Goal: Task Accomplishment & Management: Manage account settings

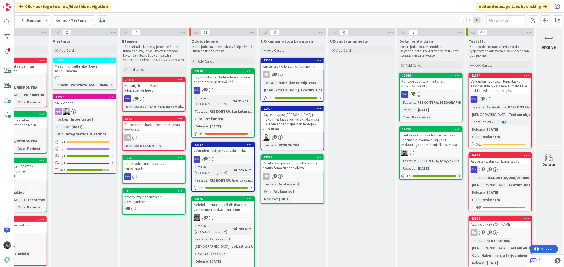
click at [232, 202] on div "Mahdollistetaan pysäköintipaikan varaaminen asukassivuilla (ui)" at bounding box center [223, 208] width 62 height 12
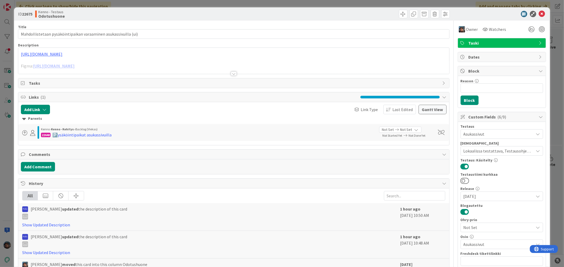
click at [234, 73] on div at bounding box center [234, 74] width 6 height 4
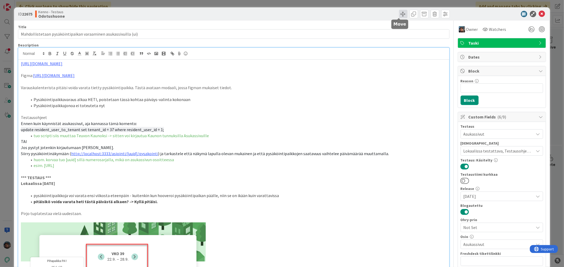
click at [399, 13] on span at bounding box center [403, 14] width 8 height 8
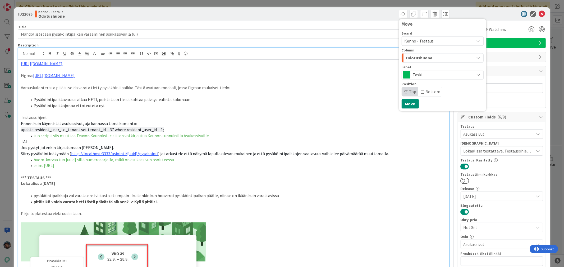
click at [422, 57] on span "Odotushuone" at bounding box center [419, 57] width 26 height 7
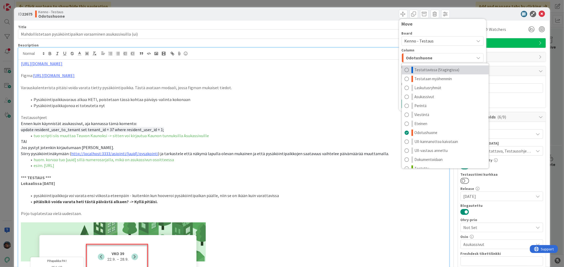
click at [441, 70] on span "Testattavissa (Stagingissa)" at bounding box center [436, 70] width 45 height 6
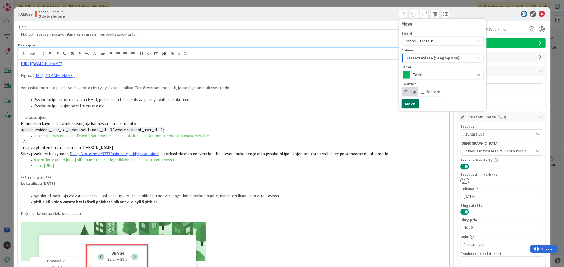
click at [408, 104] on button "Move" at bounding box center [409, 104] width 17 height 10
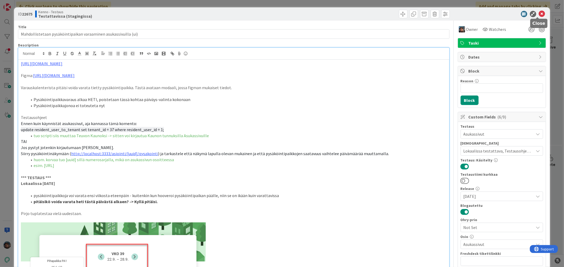
click at [539, 12] on icon at bounding box center [542, 14] width 6 height 6
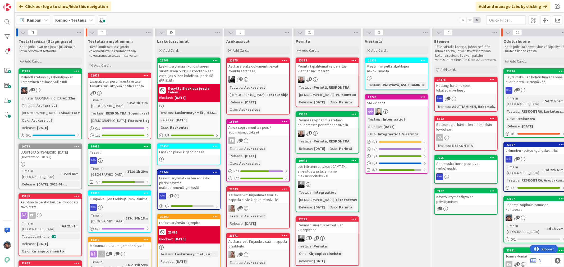
click at [52, 104] on div "Asukassivut" at bounding box center [47, 106] width 24 height 6
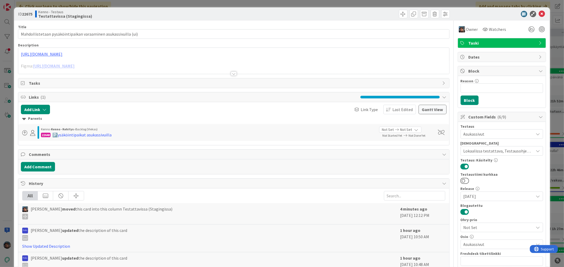
click at [231, 72] on div at bounding box center [234, 74] width 6 height 4
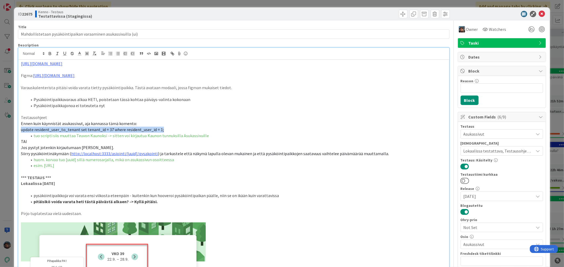
drag, startPoint x: 20, startPoint y: 130, endPoint x: 162, endPoint y: 128, distance: 142.5
copy span "update resident_user_to_tenant set tenant_id = 37 where resident_user_id = 1;"
click at [382, 69] on p at bounding box center [233, 70] width 425 height 6
drag, startPoint x: 22, startPoint y: 128, endPoint x: 169, endPoint y: 128, distance: 146.9
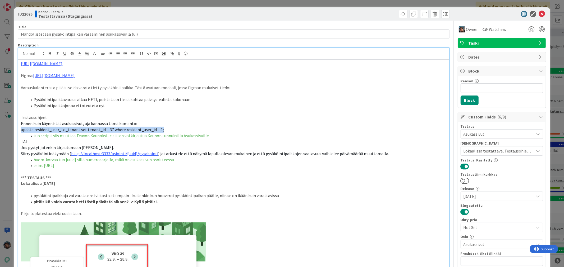
click at [169, 128] on p "update resident_user_to_tenant set tenant_id = 37 where resident_user_id = 1;" at bounding box center [233, 130] width 425 height 6
copy span "update resident_user_to_tenant set tenant_id = 37 where resident_user_id = 1;"
click at [115, 149] on p "Jos pystyt jotenkin kirjautumaan Teuvo Oinaana." at bounding box center [233, 148] width 425 height 6
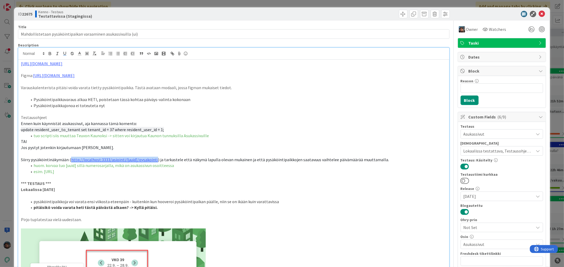
drag, startPoint x: 70, startPoint y: 159, endPoint x: 154, endPoint y: 157, distance: 83.3
click at [154, 157] on p "Siirry pysäköintinäkymään ( http://localhost:3333/asiointi/[uuid]/pysakointi ) …" at bounding box center [233, 160] width 425 height 6
copy link "http://localhost:3333/asiointi/[uuid]/pysakointi"
click at [244, 132] on p "update resident_user_to_tenant set tenant_id = 37 where resident_user_id = 1;" at bounding box center [233, 130] width 425 height 6
drag, startPoint x: 78, startPoint y: 219, endPoint x: 13, endPoint y: 215, distance: 65.1
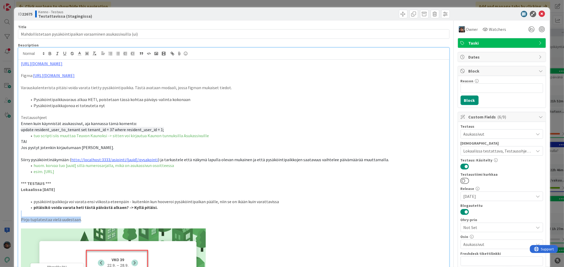
click at [13, 215] on div "ID 22675 Kenno - Testaus Testattavissa (Stagingissa) Title 63 / 128 Mahdolliste…" at bounding box center [282, 133] width 564 height 267
click at [86, 221] on p "Pirjo tuplatestaa vielä uudestaan." at bounding box center [233, 220] width 425 height 6
drag, startPoint x: 86, startPoint y: 221, endPoint x: 21, endPoint y: 219, distance: 65.3
click at [21, 219] on p "Pirjo tuplatestaa vielä uudestaan." at bounding box center [233, 220] width 425 height 6
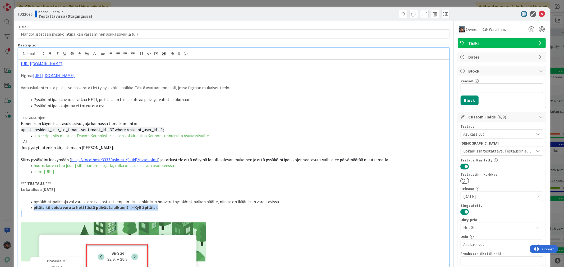
drag, startPoint x: 34, startPoint y: 208, endPoint x: 167, endPoint y: 213, distance: 133.0
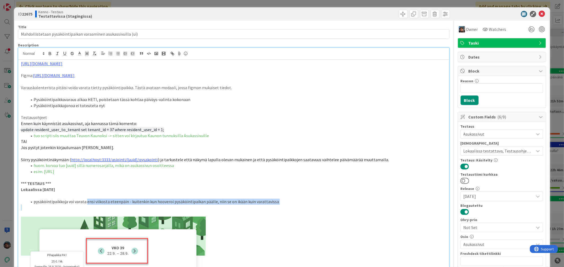
drag, startPoint x: 85, startPoint y: 203, endPoint x: 268, endPoint y: 206, distance: 182.9
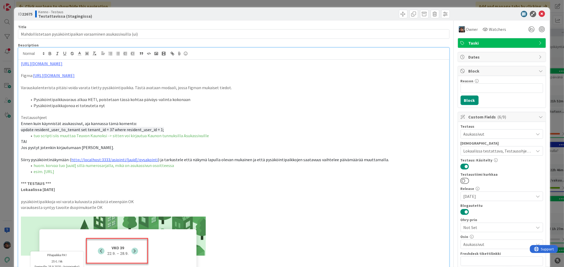
click at [21, 207] on p "varauksesta syntyy tavoite dsopimukselle OK" at bounding box center [233, 208] width 425 height 6
click at [64, 189] on p "Lokaalissa 2025-09-25" at bounding box center [233, 190] width 425 height 6
click at [82, 208] on li "varauksesta syntyy tavoite dsopimukselle OK" at bounding box center [236, 208] width 419 height 6
click at [399, 12] on span at bounding box center [403, 14] width 8 height 8
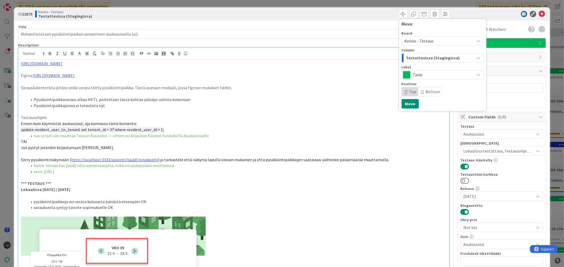
click at [415, 59] on span "Testattavissa (Stagingissa)" at bounding box center [433, 57] width 54 height 7
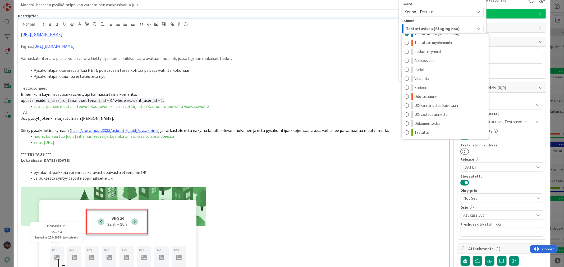
scroll to position [117, 0]
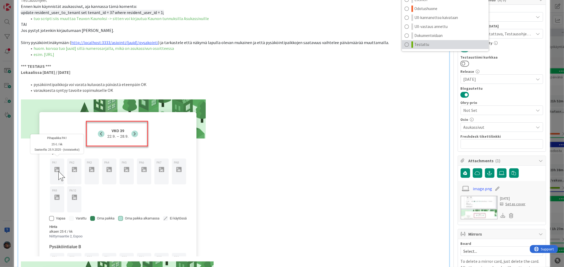
click at [414, 45] on span "Testattu" at bounding box center [421, 44] width 15 height 6
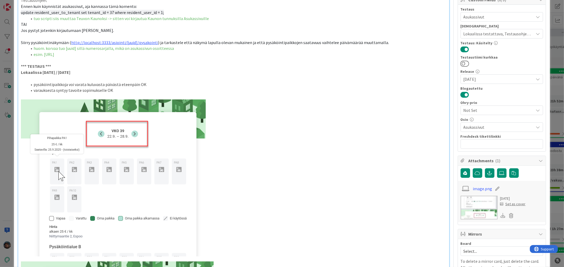
scroll to position [0, 0]
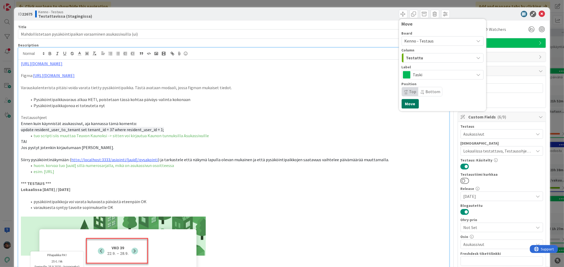
click at [403, 104] on button "Move" at bounding box center [409, 104] width 17 height 10
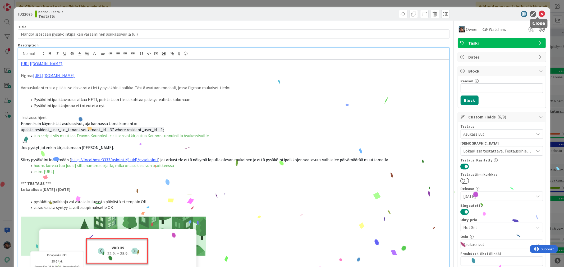
click at [539, 11] on icon at bounding box center [542, 14] width 6 height 6
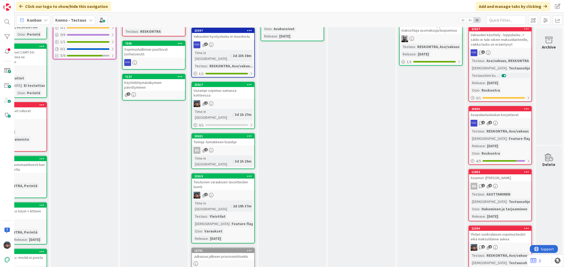
scroll to position [147, 316]
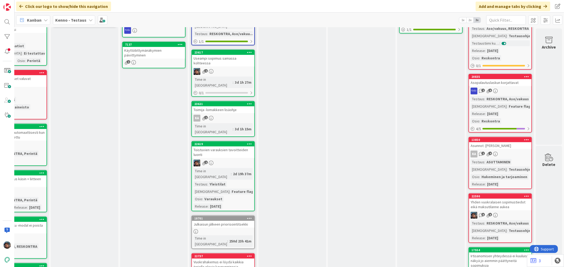
click at [229, 160] on div "2" at bounding box center [223, 163] width 62 height 7
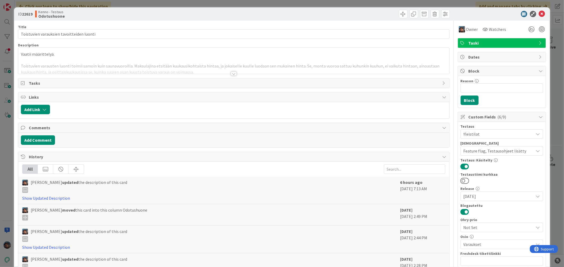
click at [231, 73] on div at bounding box center [234, 74] width 6 height 4
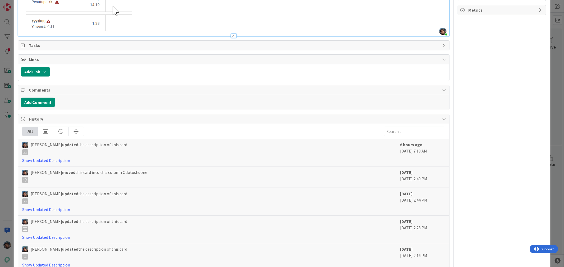
scroll to position [468, 0]
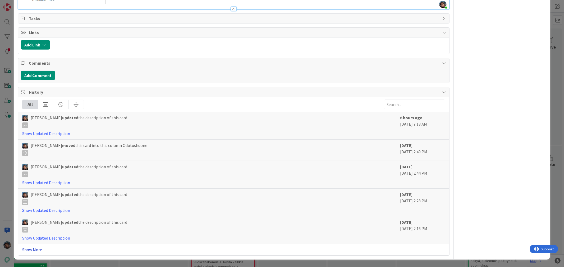
click at [33, 249] on link "Show More..." at bounding box center [233, 250] width 423 height 6
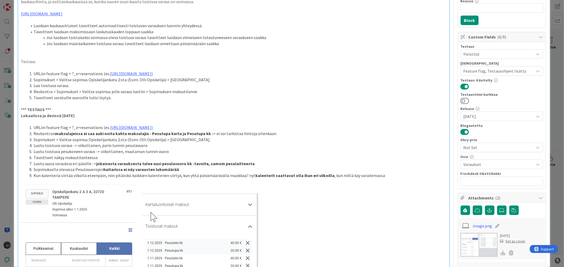
scroll to position [0, 0]
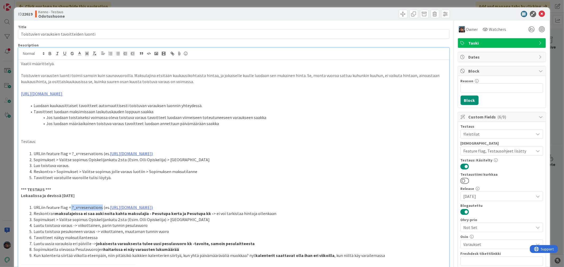
drag, startPoint x: 69, startPoint y: 207, endPoint x: 100, endPoint y: 206, distance: 30.4
click at [100, 206] on li "URLiin feature flag = ?_x=reservations (es. https://staging.kenno-sw.net/ledger…" at bounding box center [236, 208] width 419 height 6
copy li "?_x=reservations"
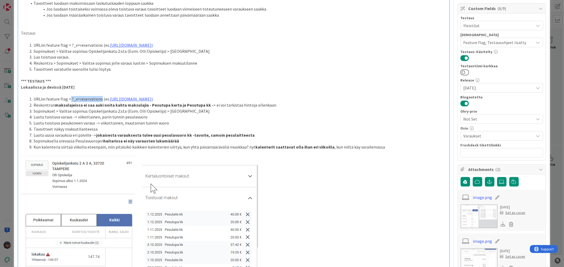
scroll to position [117, 0]
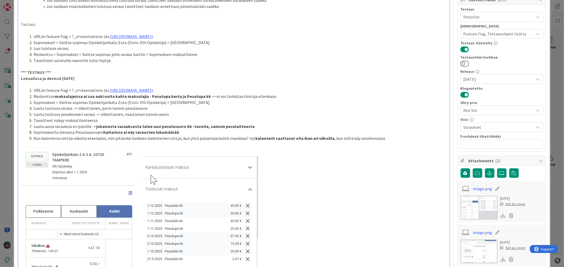
click at [307, 37] on li "URLiin feature flag = ?_x=reservations (es. https://staging.kenno-sw.net/ledger…" at bounding box center [236, 37] width 419 height 6
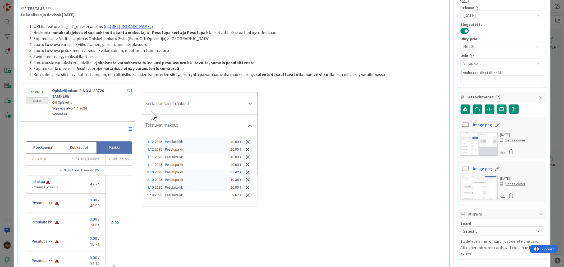
scroll to position [88, 0]
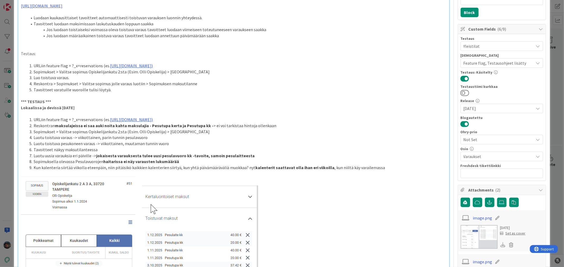
click at [252, 153] on li "Luotu uusia varauksia eri päiville -> jokaisesta varauksesta tulee uusi pesulav…" at bounding box center [236, 156] width 419 height 6
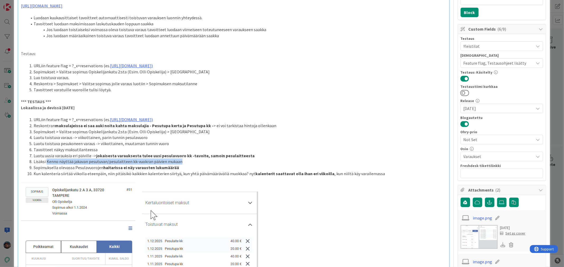
drag, startPoint x: 46, startPoint y: 162, endPoint x: 186, endPoint y: 161, distance: 140.3
click at [186, 162] on li "Lisäksi Kenno näyttää jakavan pesutuvan/pesulaitteen kk-vuokran päivien mukaan" at bounding box center [236, 162] width 419 height 6
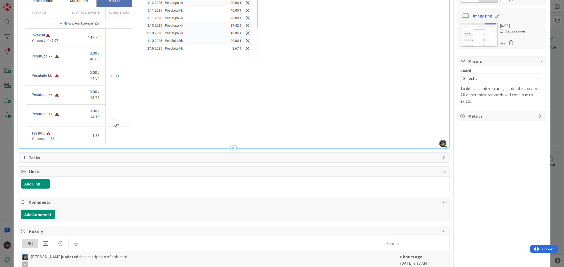
scroll to position [352, 0]
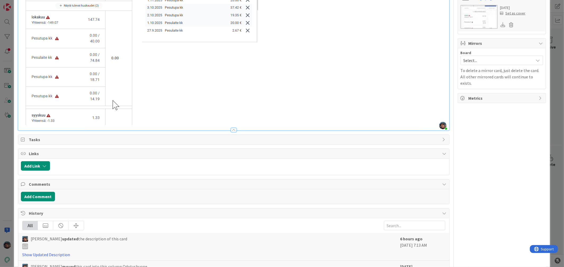
click at [146, 122] on img at bounding box center [139, 22] width 237 height 207
drag, startPoint x: 130, startPoint y: 123, endPoint x: 137, endPoint y: 122, distance: 6.9
click at [131, 123] on img at bounding box center [139, 22] width 237 height 207
click at [260, 30] on p at bounding box center [233, 22] width 425 height 207
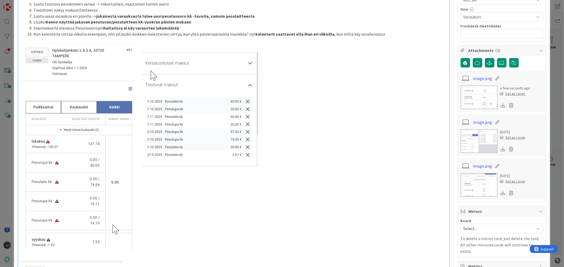
scroll to position [147, 0]
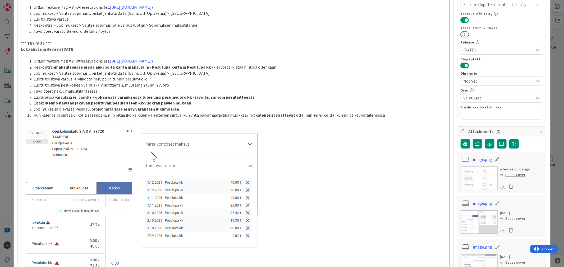
drag, startPoint x: 62, startPoint y: 133, endPoint x: 178, endPoint y: 186, distance: 127.7
click at [178, 186] on img at bounding box center [139, 227] width 237 height 207
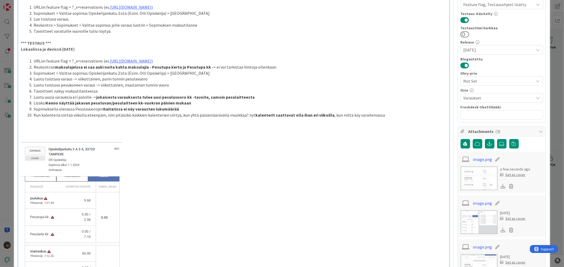
click at [24, 136] on p at bounding box center [233, 139] width 425 height 6
drag, startPoint x: 20, startPoint y: 136, endPoint x: 41, endPoint y: 139, distance: 21.0
click at [41, 139] on div "Vaatii määrittelyä. Toistuvien varausten luonti toimii samoin kuin saunavuoroil…" at bounding box center [233, 141] width 431 height 456
click at [51, 138] on p "kohta 8" at bounding box center [233, 139] width 425 height 6
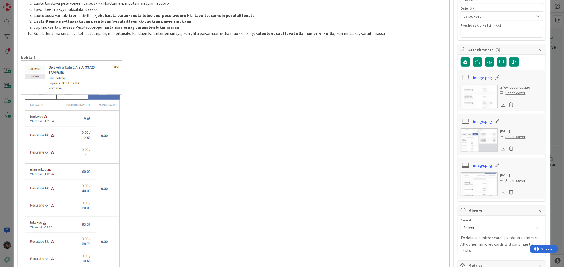
scroll to position [235, 0]
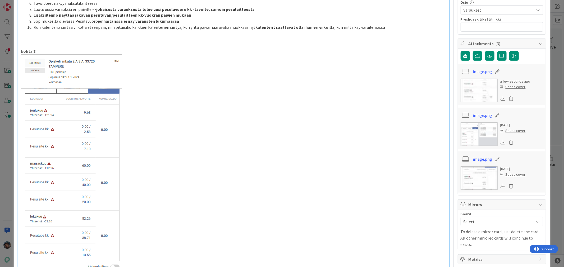
drag, startPoint x: 74, startPoint y: 71, endPoint x: 81, endPoint y: 129, distance: 58.3
click at [81, 129] on img at bounding box center [71, 165] width 101 height 222
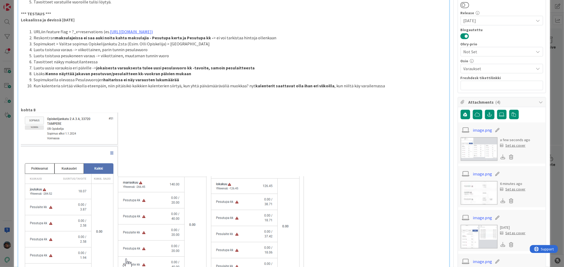
scroll to position [117, 0]
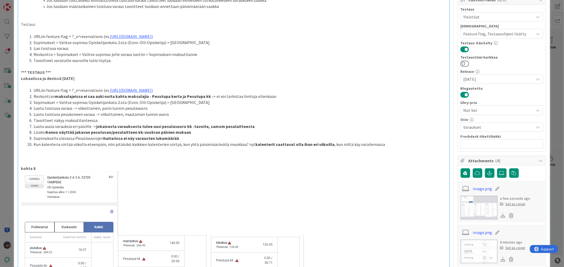
click at [33, 169] on strong "kohta 8" at bounding box center [28, 168] width 15 height 5
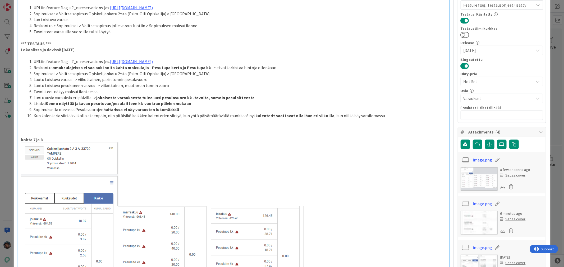
scroll to position [147, 0]
drag, startPoint x: 101, startPoint y: 155, endPoint x: 191, endPoint y: 255, distance: 134.9
click at [187, 262] on img at bounding box center [162, 242] width 283 height 200
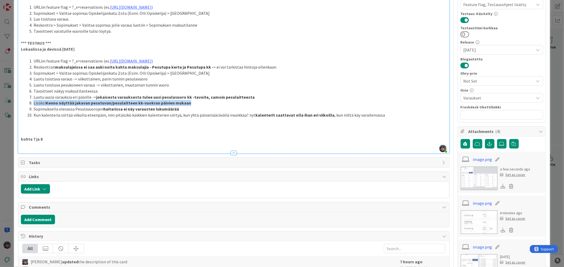
drag, startPoint x: 29, startPoint y: 103, endPoint x: 194, endPoint y: 106, distance: 164.7
click at [194, 106] on li "Lisäksi Kenno näyttää jakavan pesutuvan/pesulaitteen kk-vuokran päivien mukaan" at bounding box center [236, 103] width 419 height 6
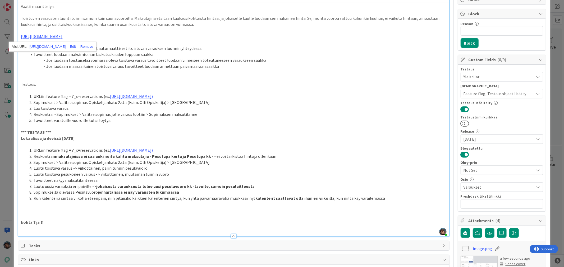
scroll to position [29, 0]
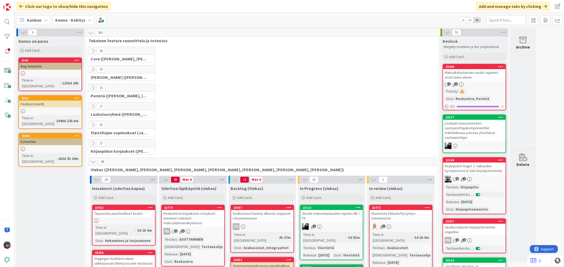
click at [67, 19] on b "Kenno - Kehitys" at bounding box center [70, 19] width 30 height 5
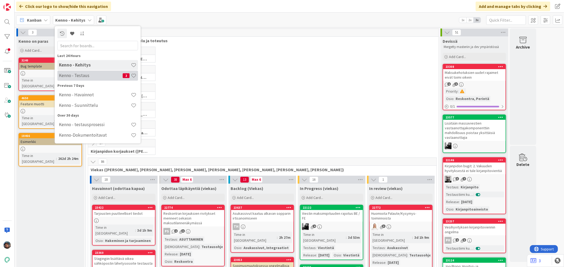
click at [86, 77] on h4 "Kenno - Testaus" at bounding box center [91, 75] width 64 height 5
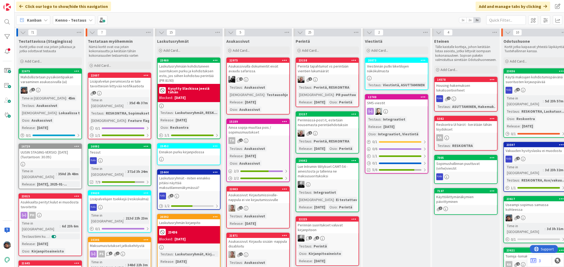
scroll to position [0, 316]
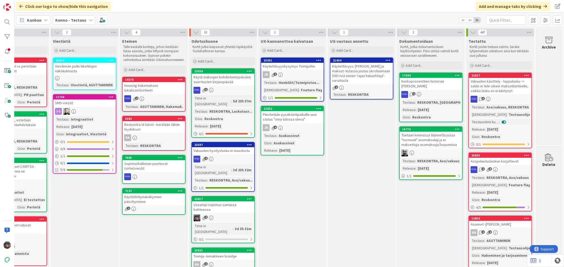
click at [301, 118] on div "Päivitetään pysäköintipaikalle uusi status "oma tulossa oleva"" at bounding box center [292, 117] width 62 height 12
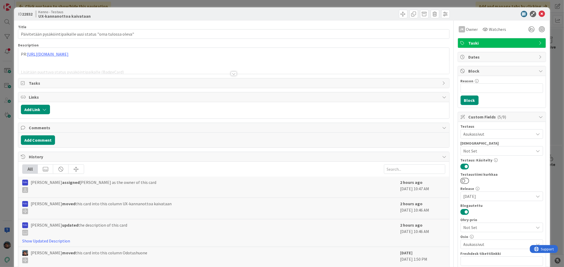
click at [232, 75] on div at bounding box center [234, 74] width 6 height 4
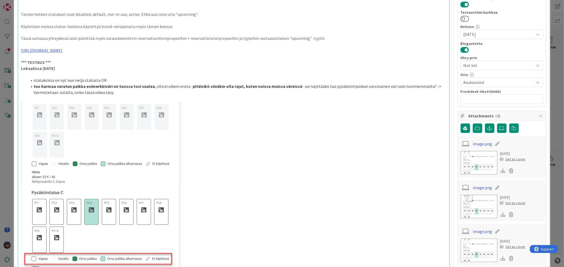
scroll to position [117, 0]
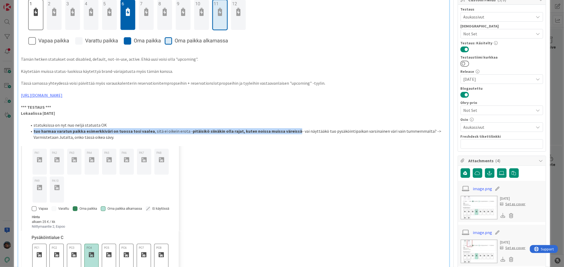
drag, startPoint x: 33, startPoint y: 130, endPoint x: 291, endPoint y: 129, distance: 258.2
click at [291, 129] on li "tuo harmaa varatun paikka esimerkkiväri on tuossa tosi vaalea , sitä ei oikein …" at bounding box center [236, 134] width 419 height 12
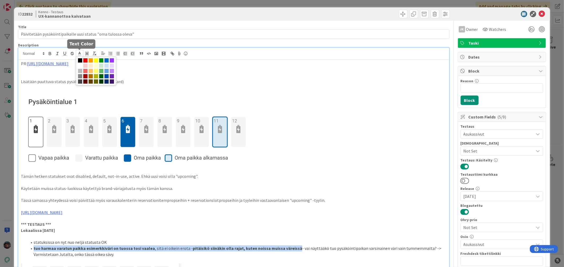
click at [79, 54] on icon at bounding box center [79, 53] width 5 height 5
drag, startPoint x: 85, startPoint y: 59, endPoint x: 85, endPoint y: 65, distance: 5.3
click at [85, 60] on span at bounding box center [85, 60] width 4 height 4
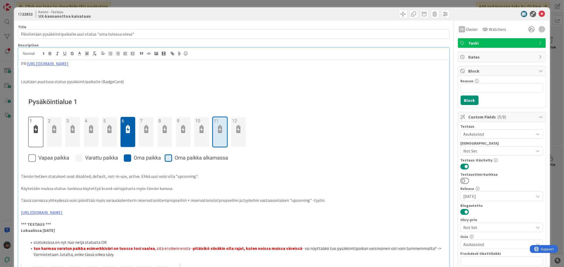
click at [21, 63] on p "PR: https://github.com/pandiafi/components/pull/119" at bounding box center [233, 64] width 425 height 6
click at [20, 62] on div "PR: https://github.com/pandiafi/components/pull/119 Lisätään puuttuva status py…" at bounding box center [233, 255] width 431 height 391
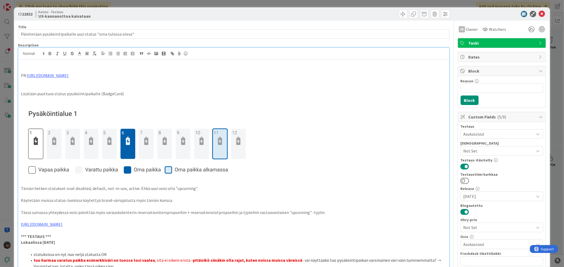
click at [30, 66] on p at bounding box center [233, 64] width 425 height 6
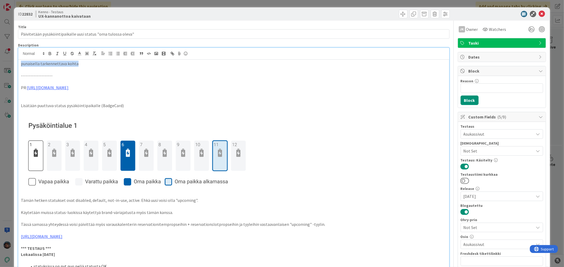
drag, startPoint x: 76, startPoint y: 64, endPoint x: 17, endPoint y: 61, distance: 58.8
click at [79, 54] on line at bounding box center [79, 54] width 1 height 0
click at [85, 59] on span at bounding box center [85, 60] width 4 height 4
click at [48, 52] on icon "button" at bounding box center [50, 53] width 5 height 5
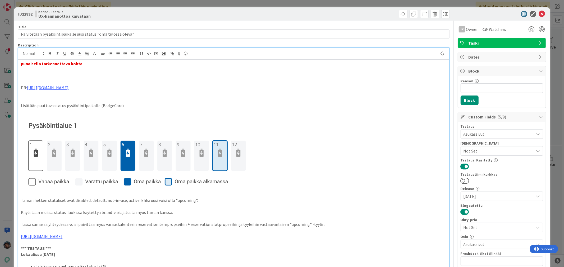
drag, startPoint x: 41, startPoint y: 63, endPoint x: 70, endPoint y: 64, distance: 29.6
click at [56, 64] on strong "punaisella tarkennettava kohta" at bounding box center [52, 63] width 62 height 5
click at [89, 65] on p "punaisella tarkennettava kohta" at bounding box center [233, 64] width 425 height 6
drag, startPoint x: 81, startPoint y: 64, endPoint x: 41, endPoint y: 62, distance: 39.2
click at [41, 62] on p "punaisella tarkennettava kohta" at bounding box center [233, 64] width 425 height 6
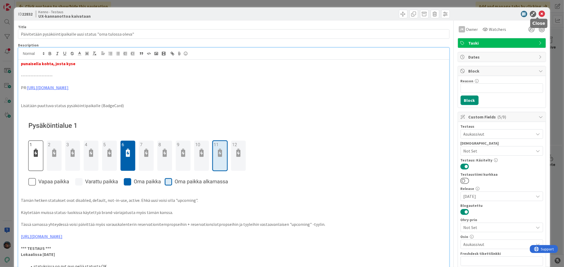
click at [539, 14] on icon at bounding box center [542, 14] width 6 height 6
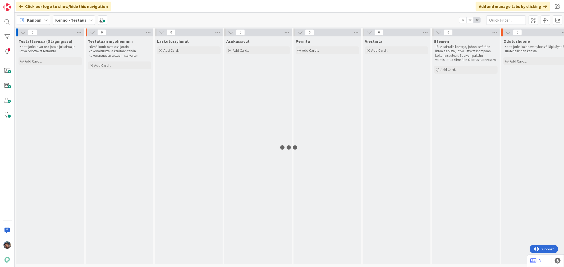
click at [72, 21] on b "Kenno - Testaus" at bounding box center [70, 19] width 31 height 5
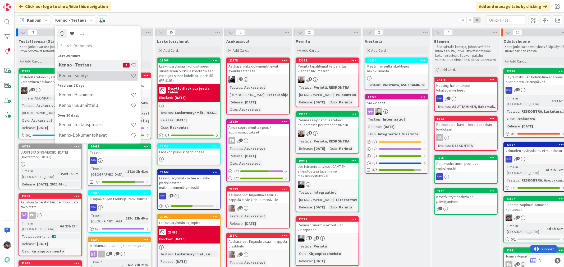
click at [78, 77] on h4 "Kenno - Kehitys" at bounding box center [95, 75] width 72 height 5
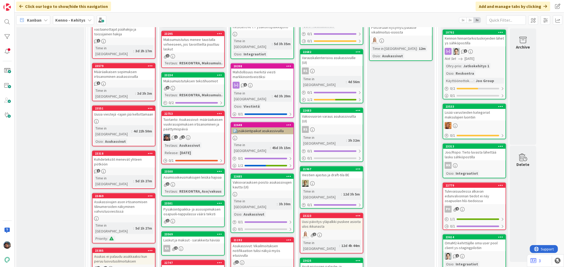
scroll to position [323, 0]
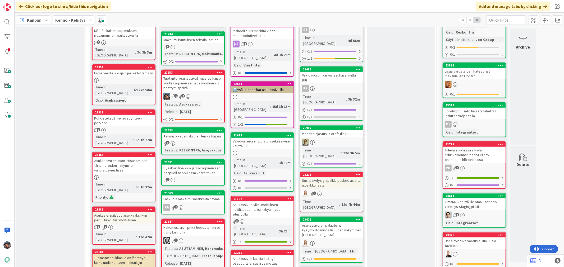
click at [202, 84] on div "Tuotanto: Asukassivut- määräaikaisen vuokrasopimuksen irtisanominen ja päättymi…" at bounding box center [193, 83] width 62 height 16
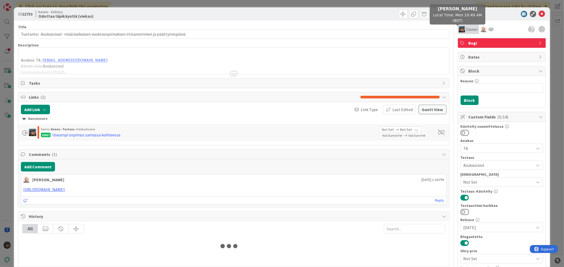
click at [459, 30] on img at bounding box center [462, 29] width 6 height 6
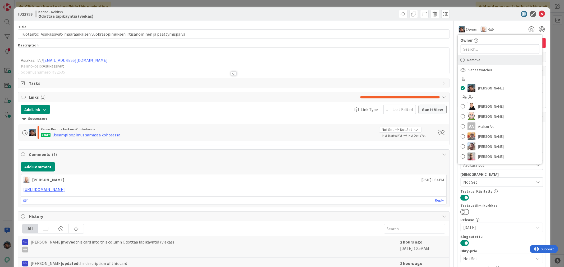
click at [468, 58] on span "Remove" at bounding box center [473, 60] width 13 height 8
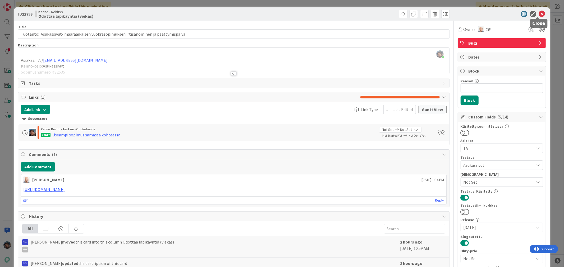
click at [539, 13] on icon at bounding box center [542, 14] width 6 height 6
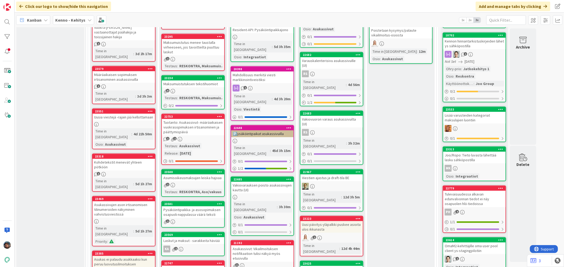
scroll to position [323, 0]
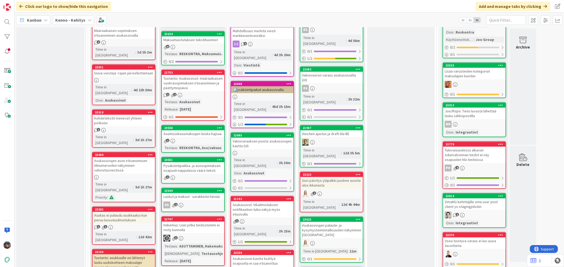
click at [212, 83] on div "Tuotanto: Asukassivut- määräaikaisen vuokrasopimuksen irtisanominen ja päättymi…" at bounding box center [193, 83] width 62 height 16
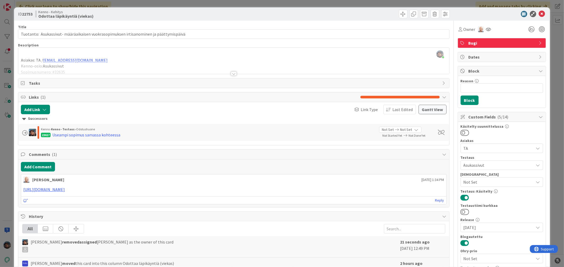
click at [231, 73] on div at bounding box center [234, 74] width 6 height 4
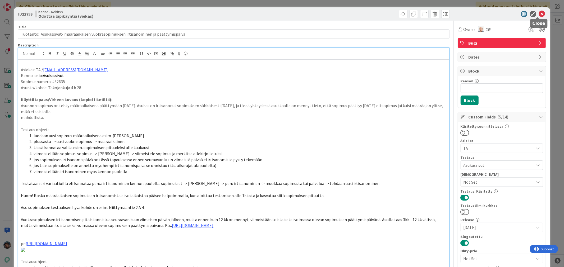
click at [539, 12] on icon at bounding box center [542, 14] width 6 height 6
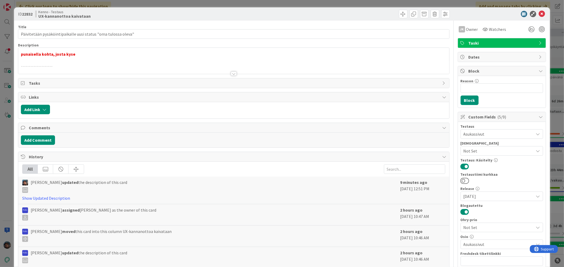
click at [231, 72] on div at bounding box center [234, 74] width 6 height 4
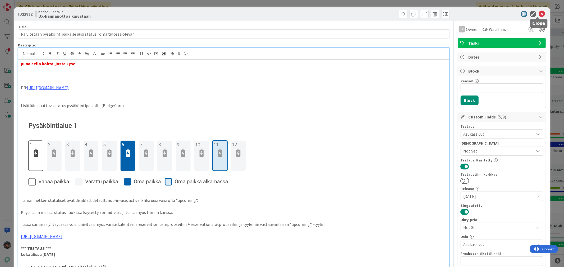
click at [539, 11] on icon at bounding box center [542, 14] width 6 height 6
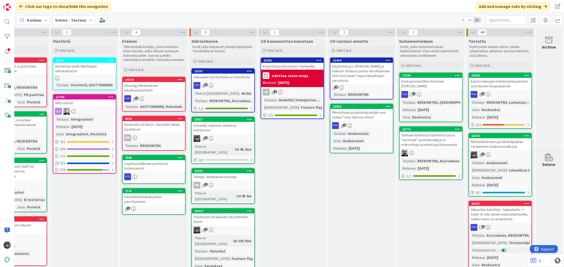
click at [69, 21] on b "Kenno - Testaus" at bounding box center [70, 19] width 31 height 5
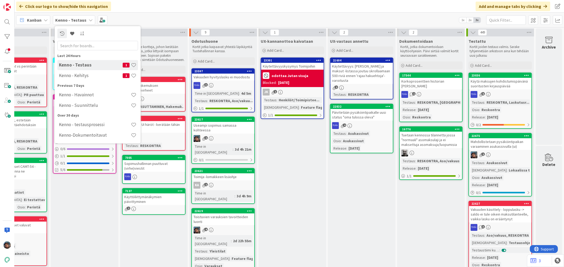
click at [78, 72] on div "Kenno - Kehitys 1" at bounding box center [97, 76] width 81 height 10
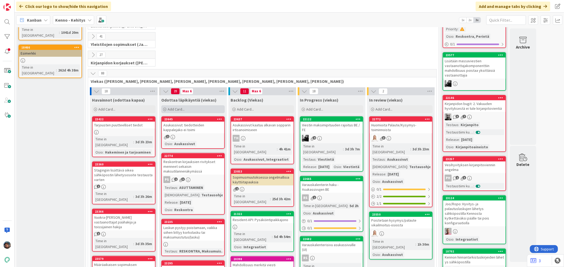
scroll to position [88, 0]
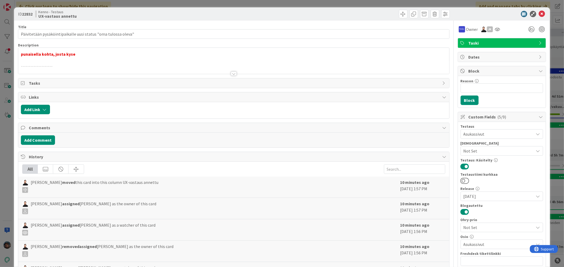
click at [233, 73] on div at bounding box center [234, 74] width 6 height 4
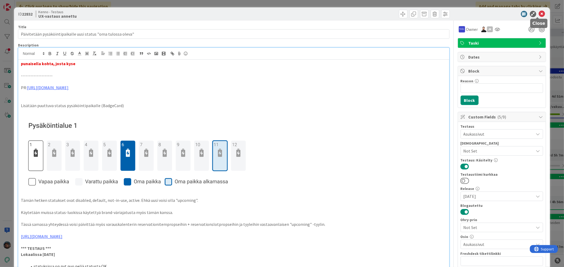
click at [539, 12] on icon at bounding box center [542, 14] width 6 height 6
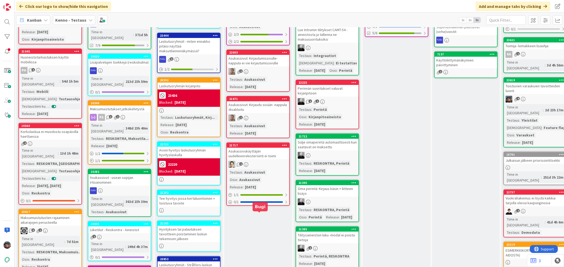
scroll to position [147, 0]
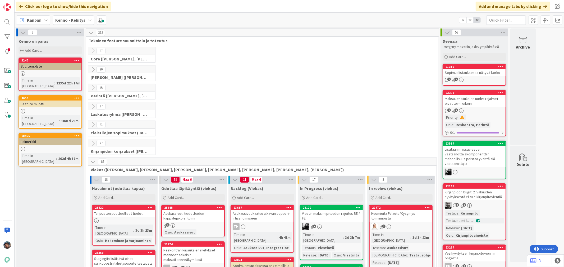
scroll to position [88, 0]
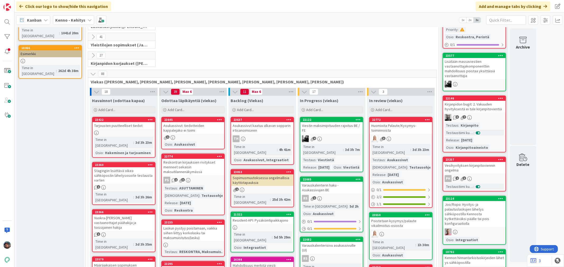
click at [69, 17] on b "Kenno - Kehitys" at bounding box center [70, 19] width 30 height 5
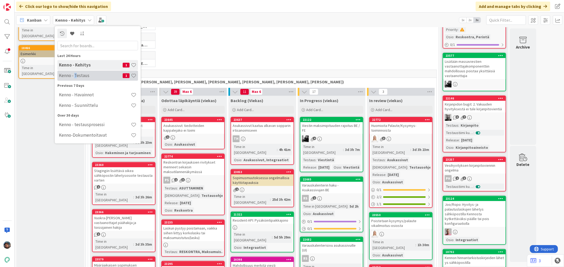
click at [75, 75] on h4 "Kenno - Testaus" at bounding box center [91, 75] width 64 height 5
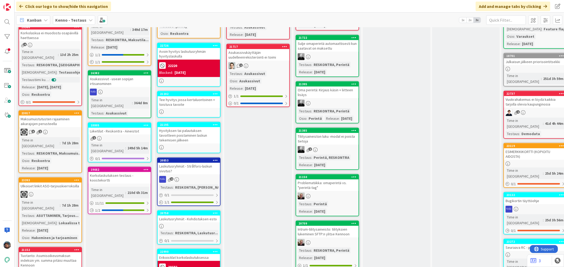
scroll to position [235, 0]
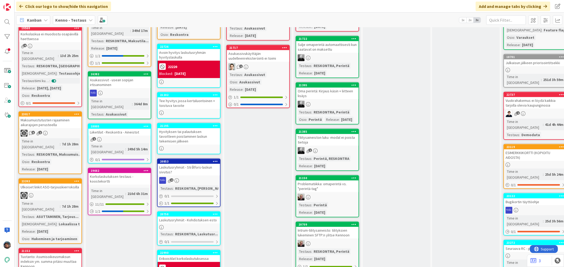
click at [67, 192] on div at bounding box center [50, 195] width 62 height 7
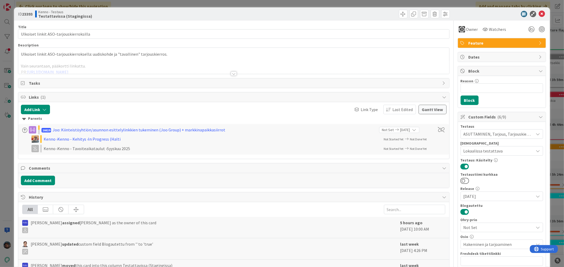
click at [231, 74] on div at bounding box center [234, 74] width 6 height 4
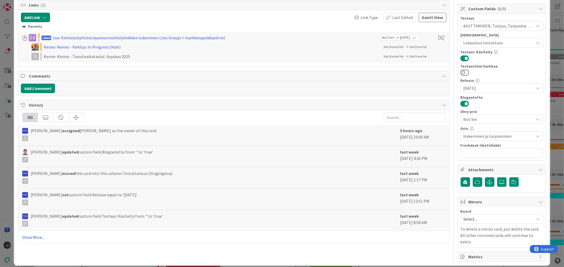
scroll to position [109, 0]
click at [36, 238] on link "Show More..." at bounding box center [233, 237] width 423 height 6
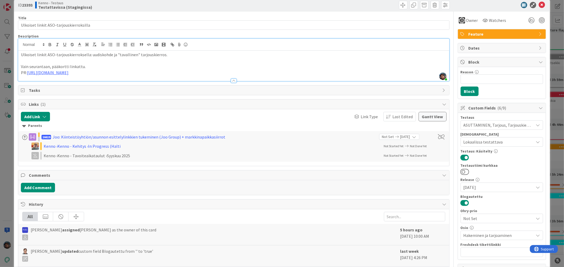
scroll to position [0, 0]
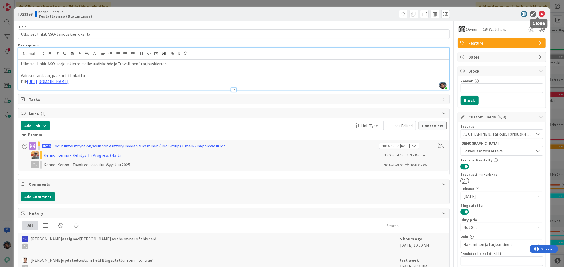
click at [539, 12] on icon at bounding box center [542, 14] width 6 height 6
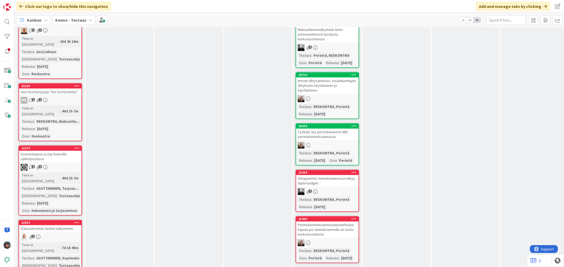
scroll to position [1028, 0]
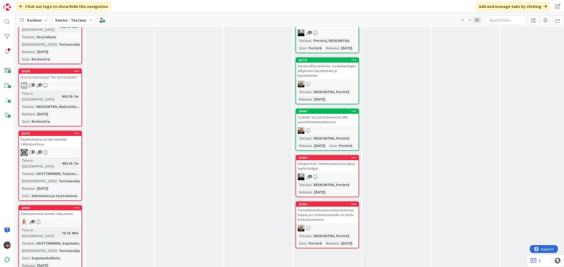
click at [61, 230] on div "7d 1h 45m" at bounding box center [70, 233] width 19 height 6
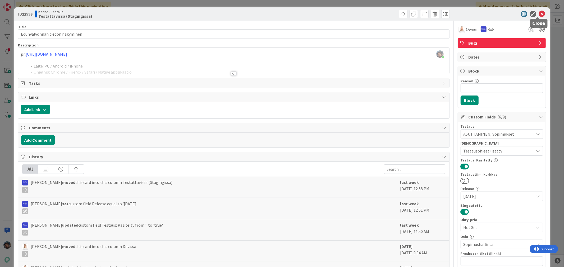
click at [539, 12] on icon at bounding box center [542, 14] width 6 height 6
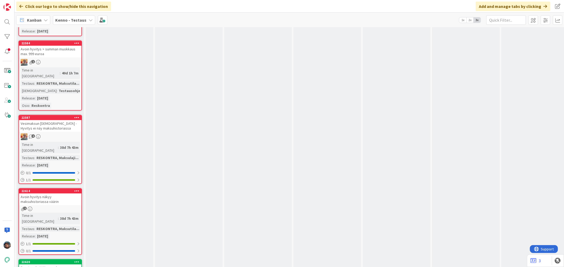
scroll to position [1263, 0]
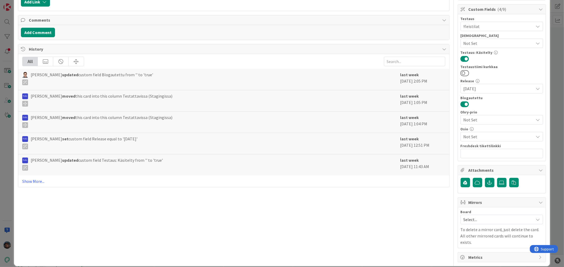
scroll to position [109, 0]
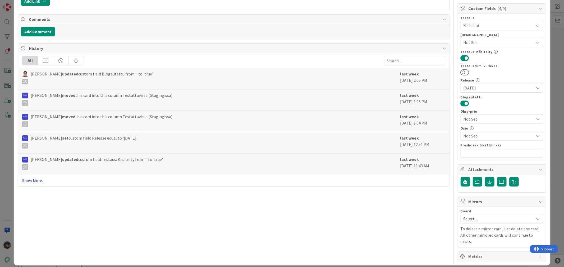
click at [27, 179] on link "Show More..." at bounding box center [233, 181] width 423 height 6
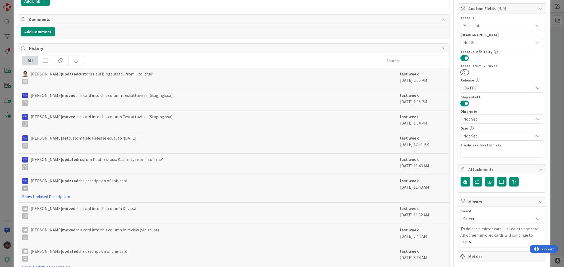
scroll to position [0, 0]
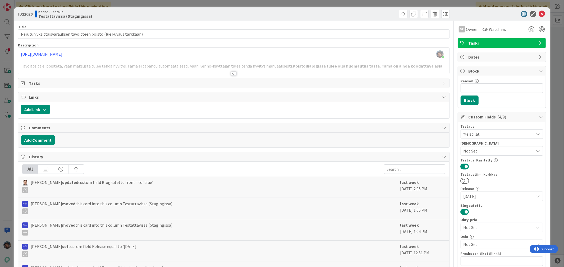
click at [232, 73] on div at bounding box center [234, 74] width 6 height 4
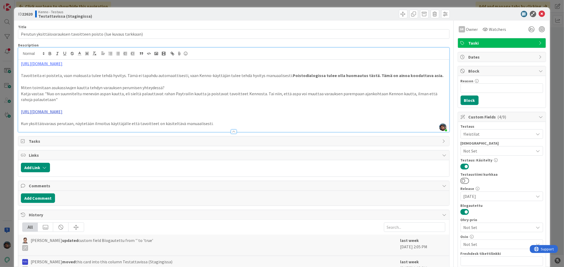
click at [62, 112] on link "[URL][DOMAIN_NAME]" at bounding box center [41, 111] width 41 height 5
click at [48, 122] on link "[URL][DOMAIN_NAME]" at bounding box center [47, 122] width 36 height 7
click at [539, 14] on icon at bounding box center [542, 14] width 6 height 6
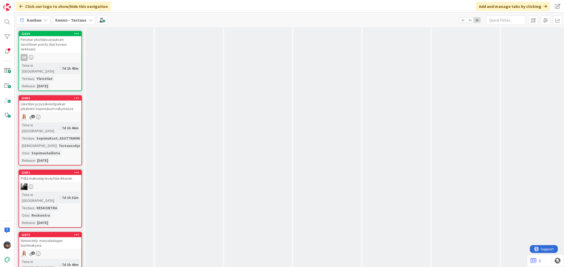
scroll to position [1497, 0]
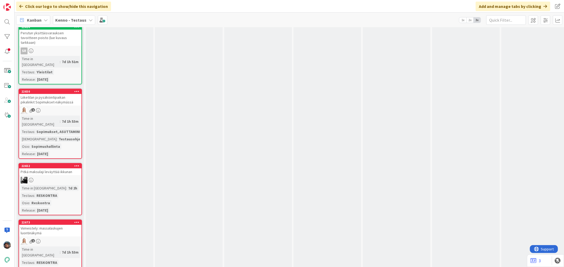
click at [61, 250] on div "7d 1h 53m" at bounding box center [70, 253] width 19 height 6
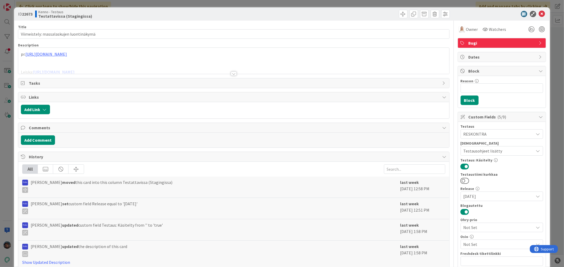
click at [231, 73] on div at bounding box center [234, 74] width 6 height 4
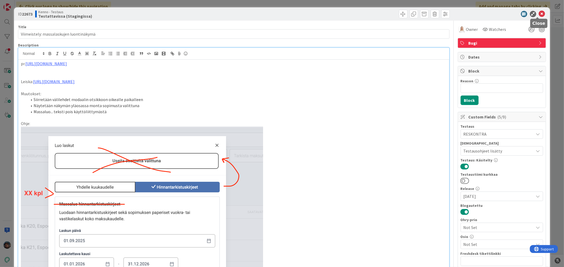
click at [539, 13] on icon at bounding box center [542, 14] width 6 height 6
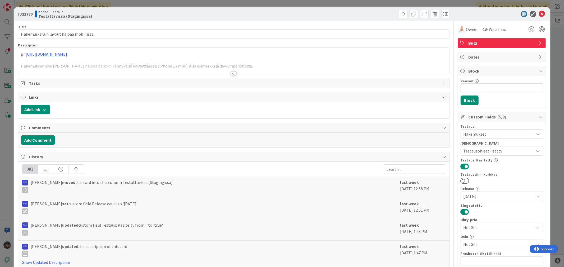
click at [231, 75] on div at bounding box center [234, 74] width 6 height 4
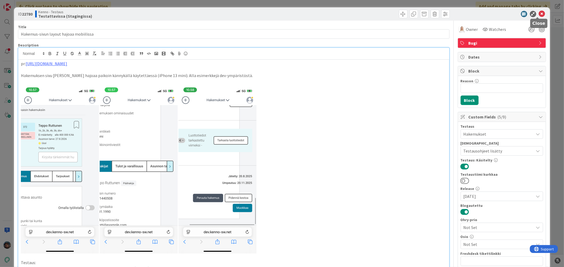
click at [539, 12] on icon at bounding box center [542, 14] width 6 height 6
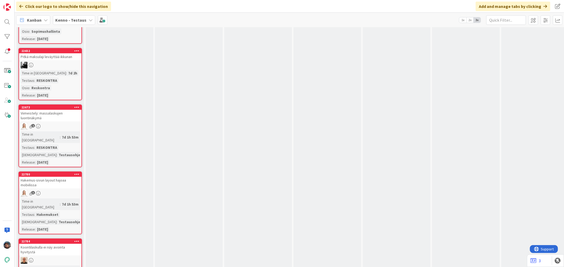
scroll to position [1644, 0]
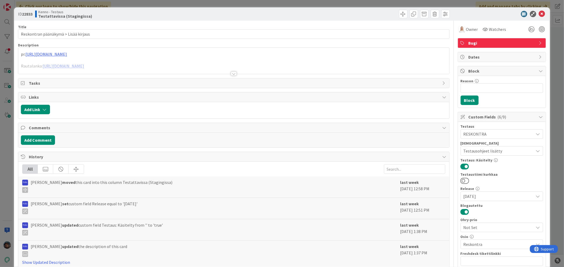
click at [233, 73] on div at bounding box center [234, 74] width 6 height 4
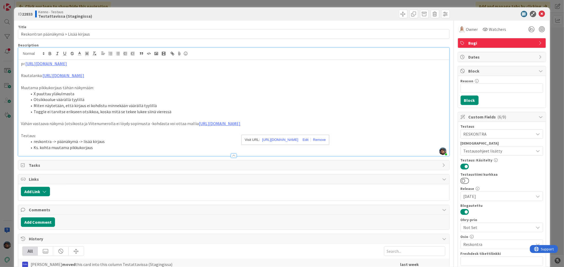
click at [159, 13] on div "Kenno - Testaus Testattavissa (Stagingissa)" at bounding box center [133, 14] width 197 height 8
click at [538, 11] on div "ID 22833 Kenno - Testaus Testattavissa (Stagingissa)" at bounding box center [281, 13] width 535 height 13
click at [539, 12] on icon at bounding box center [542, 14] width 6 height 6
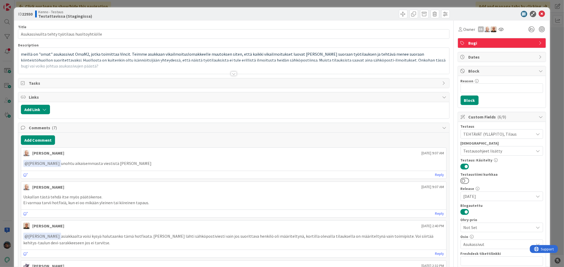
click at [231, 73] on div at bounding box center [234, 74] width 6 height 4
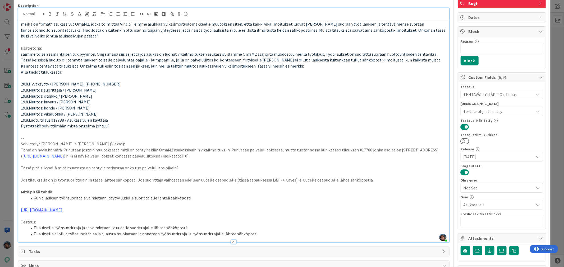
scroll to position [29, 0]
